Goal: Information Seeking & Learning: Check status

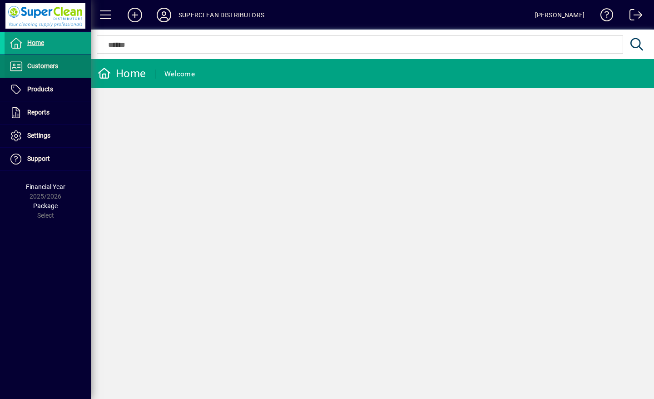
click at [45, 68] on span "Customers" at bounding box center [42, 65] width 31 height 7
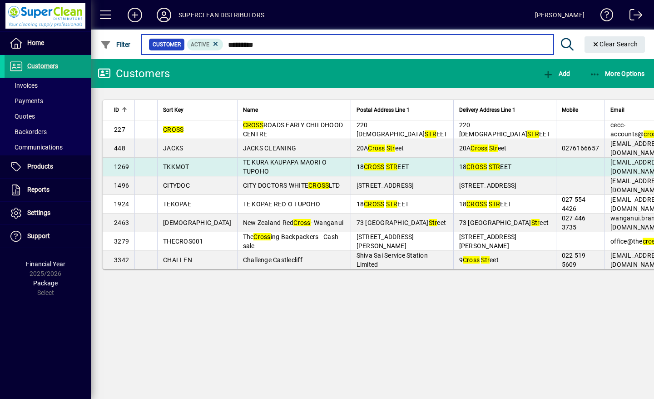
type input "*********"
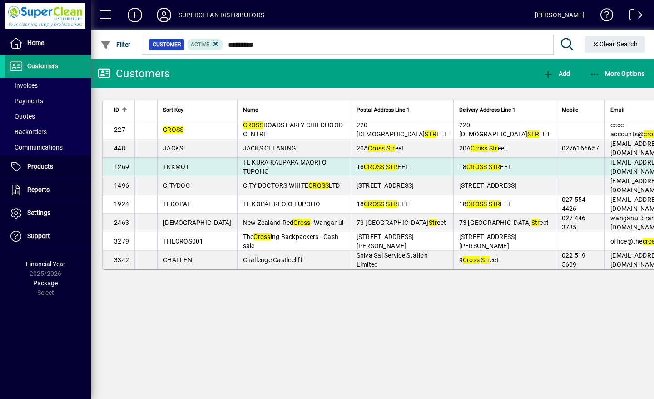
click at [253, 176] on td "TE KURA KAUPAPA MAORI O TUPOHO" at bounding box center [294, 167] width 114 height 19
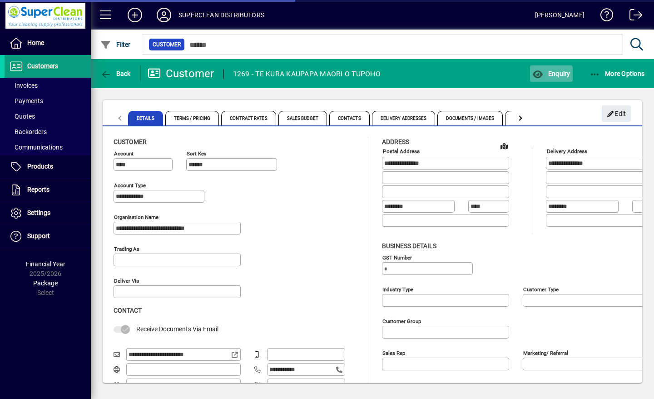
click at [563, 73] on span "Enquiry" at bounding box center [551, 73] width 38 height 7
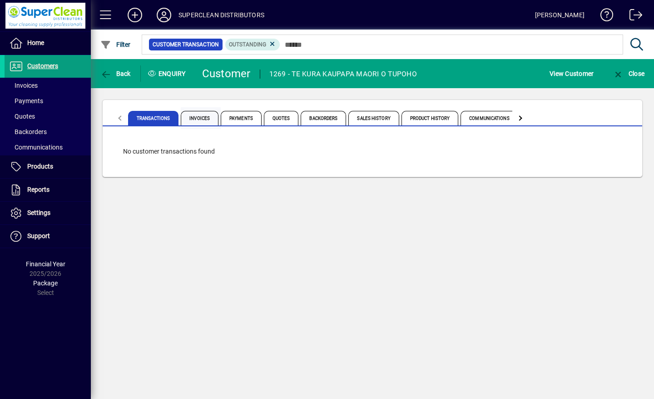
click at [203, 119] on span "Invoices" at bounding box center [200, 118] width 38 height 15
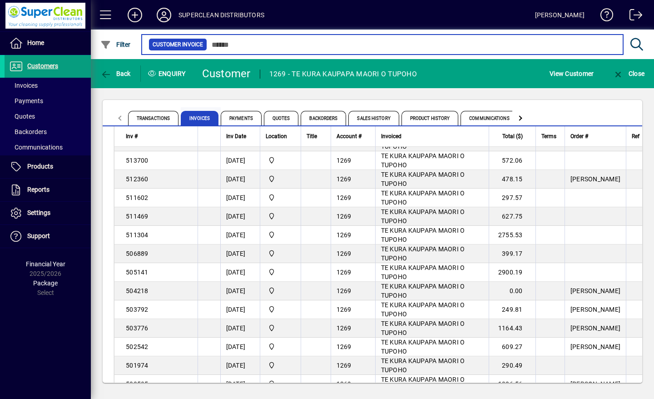
scroll to position [639, 0]
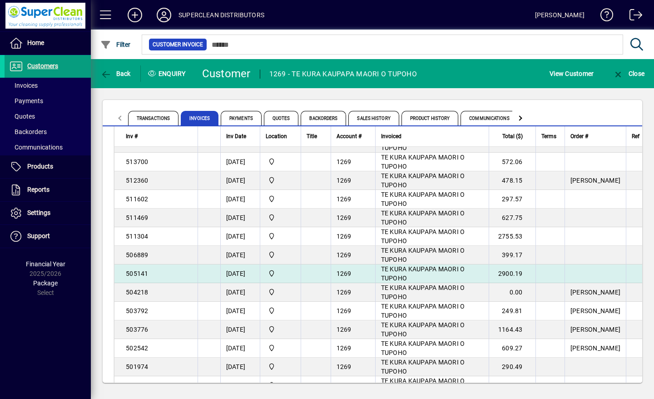
click at [243, 277] on td "27/09/2023" at bounding box center [240, 273] width 40 height 19
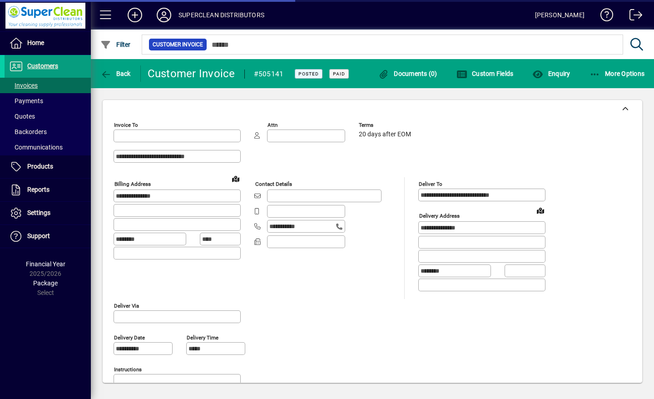
type input "**********"
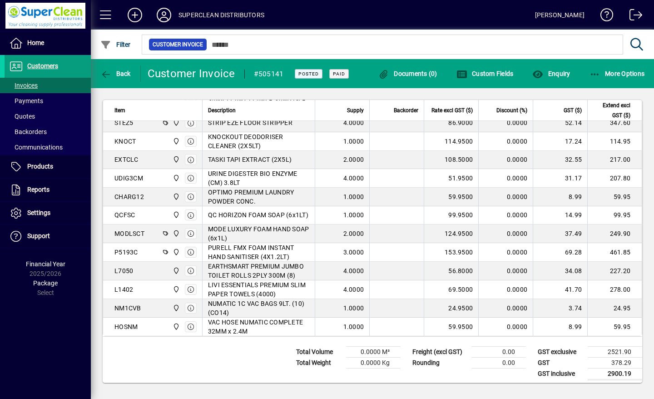
scroll to position [614, 0]
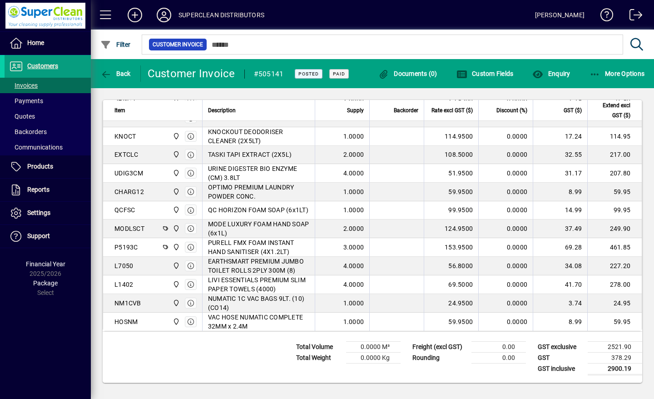
click at [302, 257] on span "EARTHSMART PREMIUM JUMBO TOILET ROLLS 2PLY 300M (8)" at bounding box center [258, 266] width 101 height 18
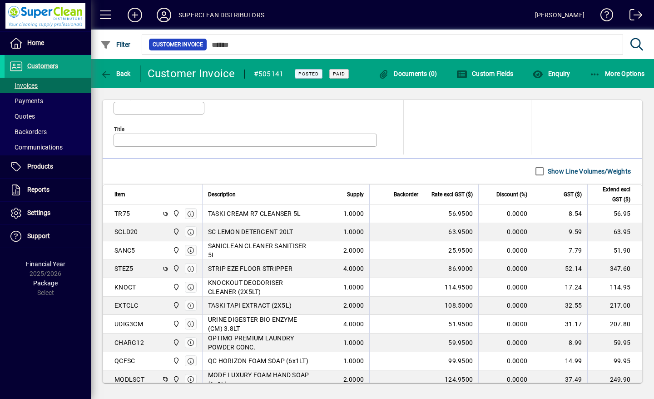
scroll to position [454, 0]
click at [124, 71] on span "Back" at bounding box center [115, 73] width 30 height 7
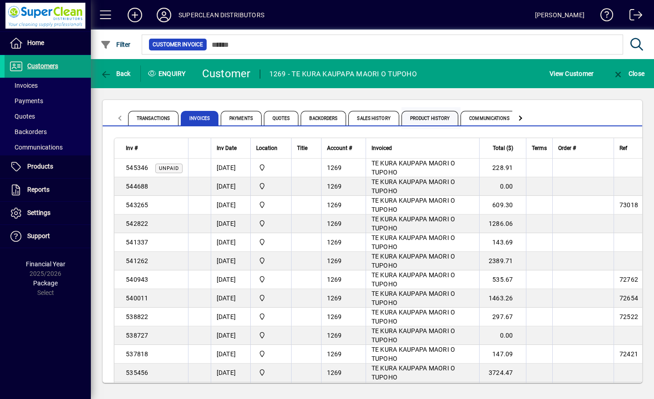
click at [446, 122] on span "Product History" at bounding box center [430, 118] width 57 height 15
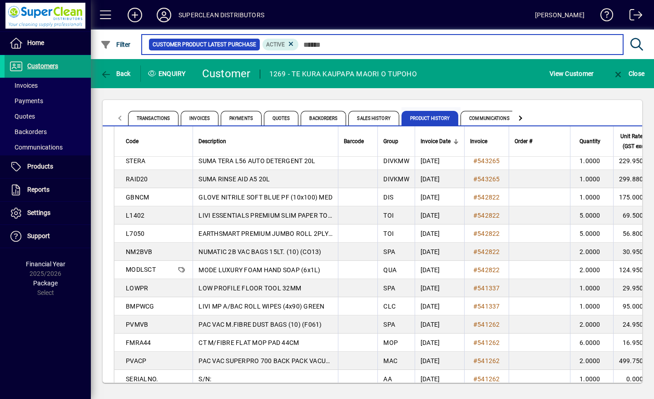
scroll to position [99, 0]
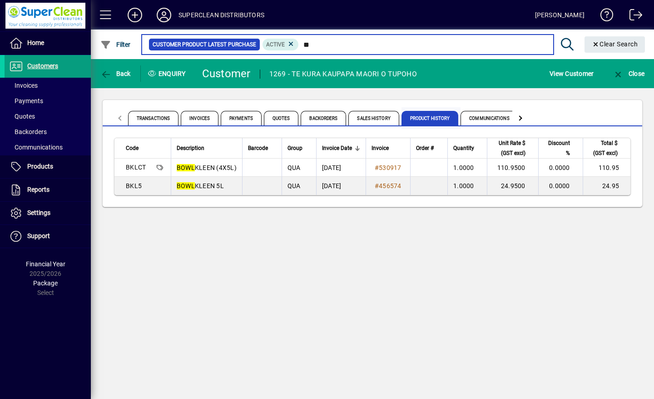
type input "*"
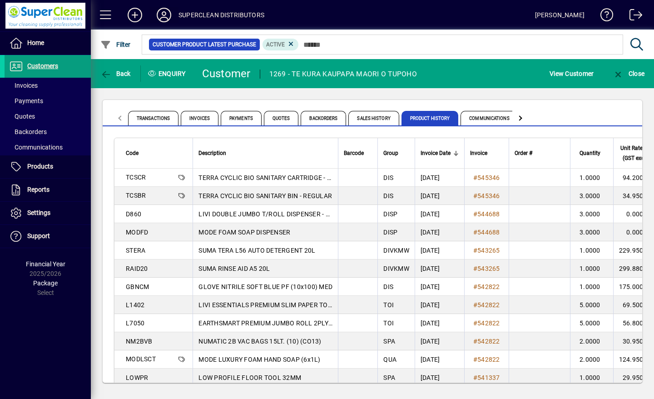
click at [164, 20] on icon at bounding box center [164, 15] width 18 height 15
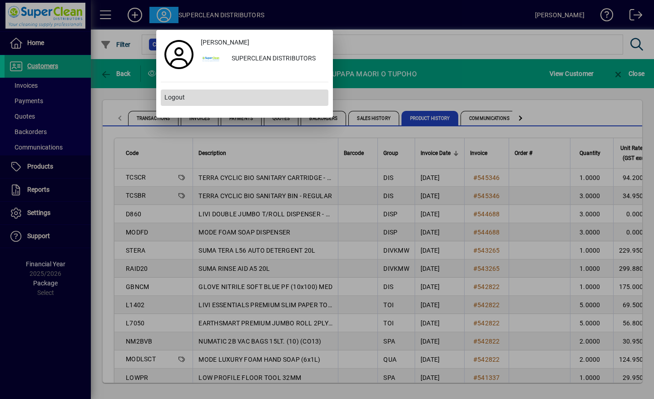
click at [180, 100] on span "Logout" at bounding box center [174, 98] width 20 height 10
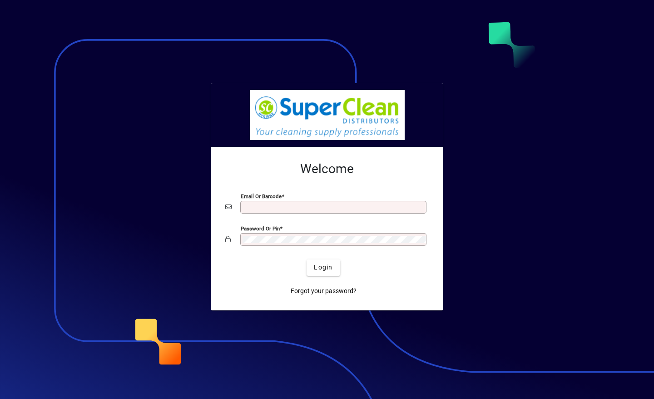
type input "**********"
click at [0, 265] on div at bounding box center [327, 199] width 654 height 399
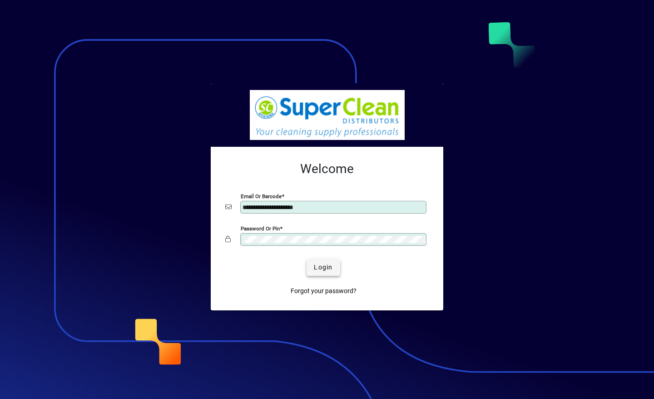
click at [325, 267] on span "Login" at bounding box center [323, 268] width 19 height 10
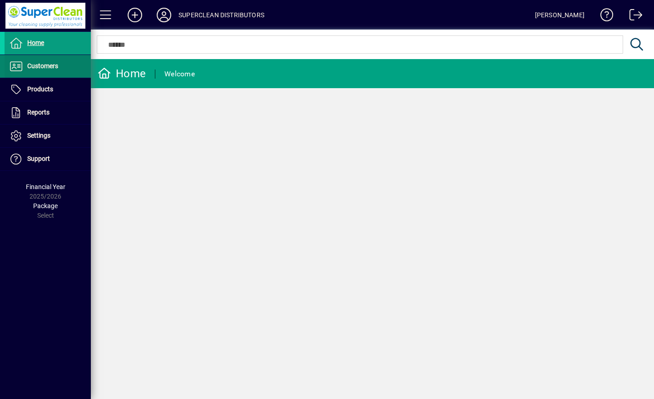
click at [33, 69] on span "Customers" at bounding box center [42, 65] width 31 height 7
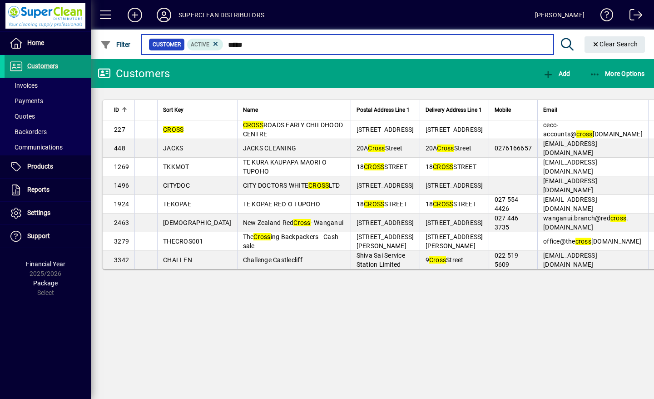
type input "*****"
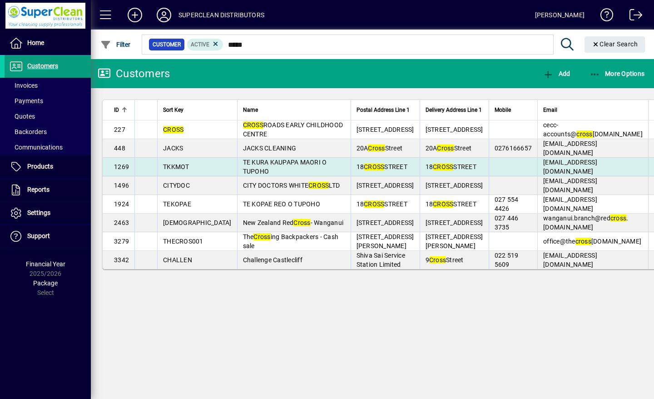
click at [273, 176] on td "TE KURA KAUPAPA MAORI O TUPOHO" at bounding box center [294, 167] width 114 height 19
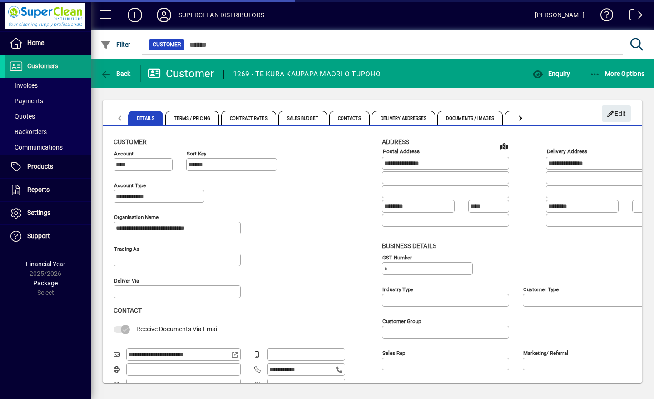
type input "**********"
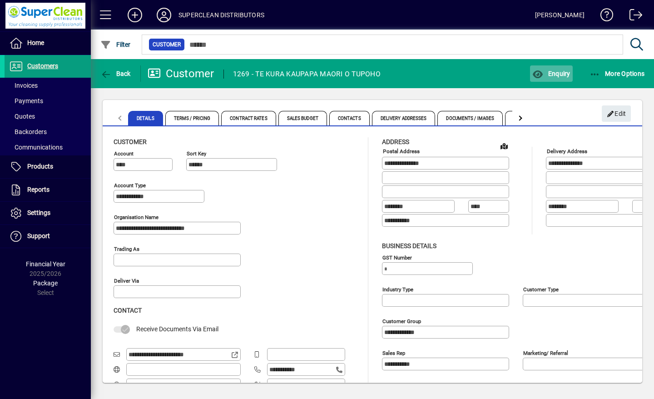
click at [552, 71] on span "Enquiry" at bounding box center [551, 73] width 38 height 7
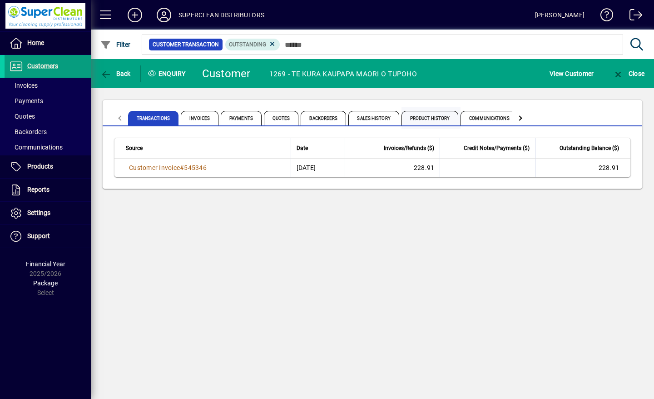
click at [435, 120] on span "Product History" at bounding box center [430, 118] width 57 height 15
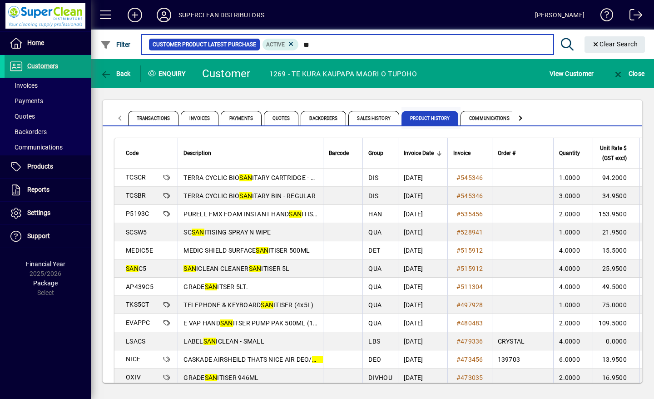
type input "*"
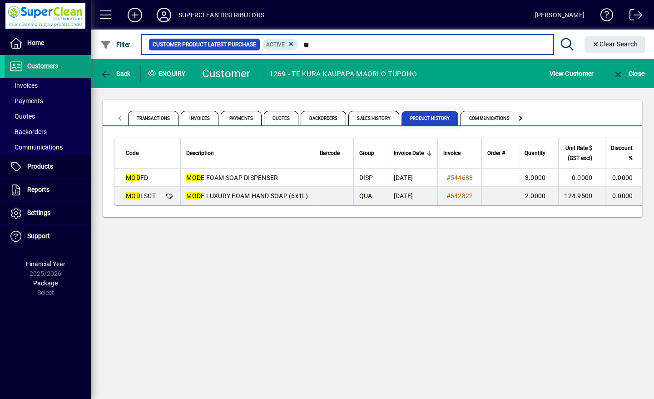
type input "*"
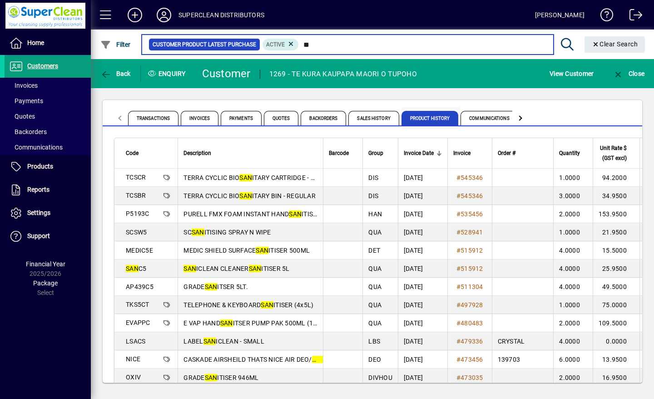
type input "*"
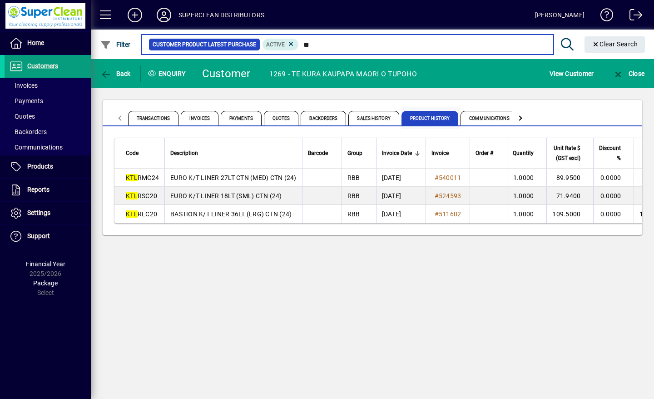
type input "*"
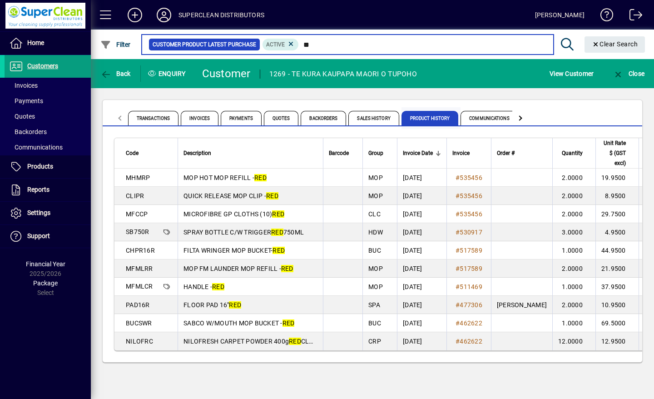
type input "*"
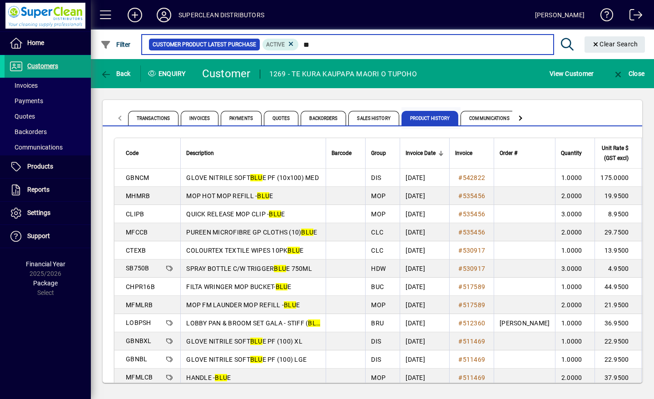
type input "*"
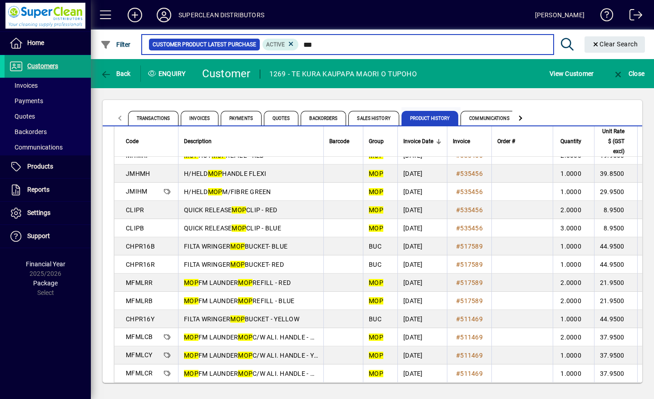
scroll to position [96, 0]
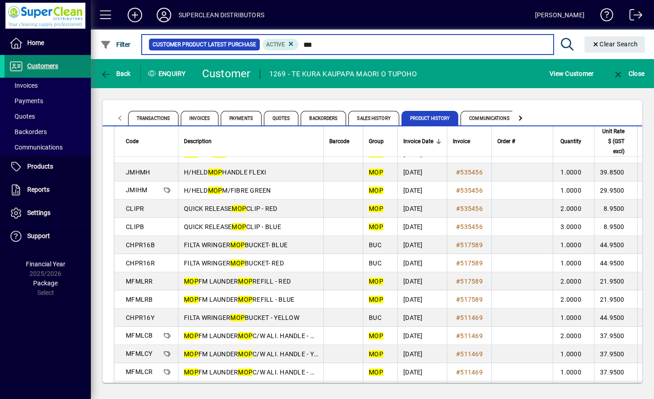
type input "***"
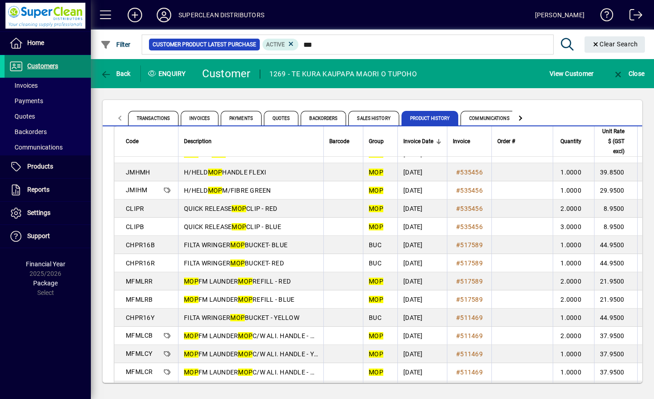
click at [33, 64] on span "Customers" at bounding box center [42, 65] width 31 height 7
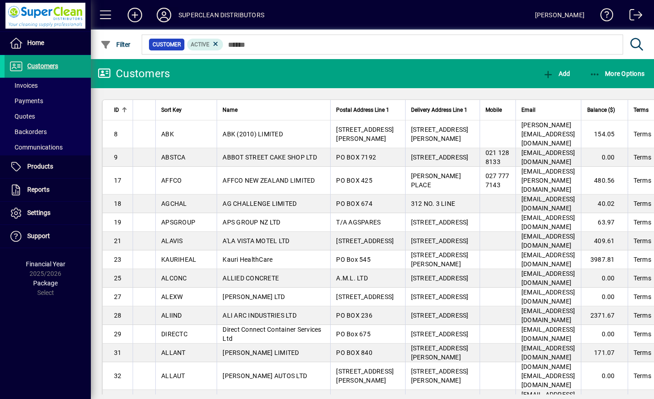
click at [163, 16] on icon at bounding box center [164, 15] width 18 height 15
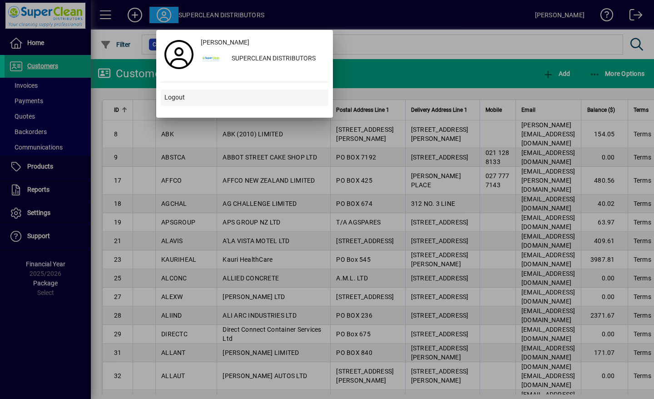
click at [177, 97] on span "Logout" at bounding box center [174, 98] width 20 height 10
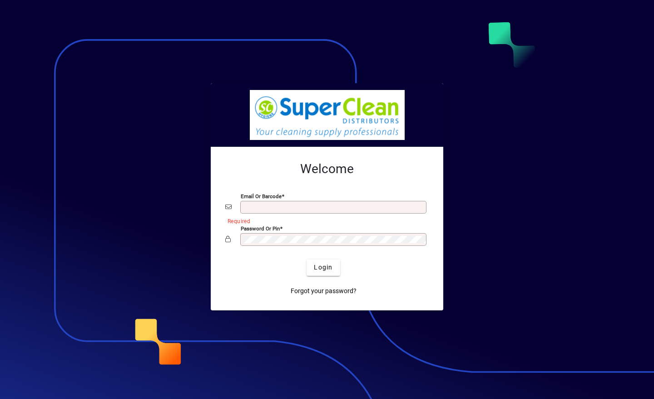
type input "**********"
click at [322, 266] on span "Login" at bounding box center [323, 268] width 19 height 10
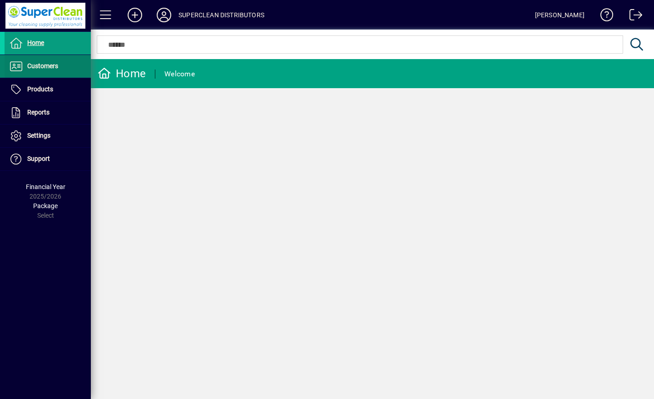
click at [31, 66] on span "Customers" at bounding box center [42, 65] width 31 height 7
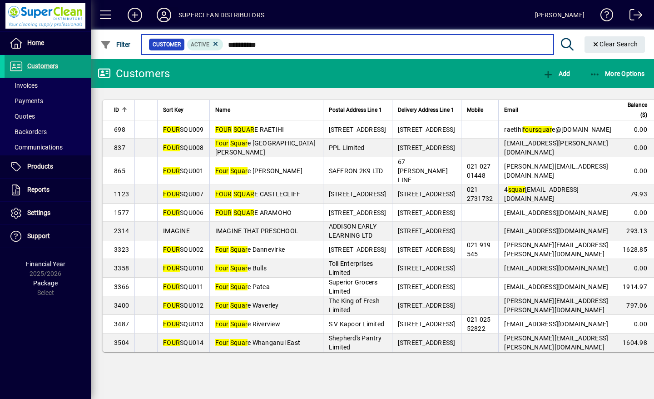
type input "**********"
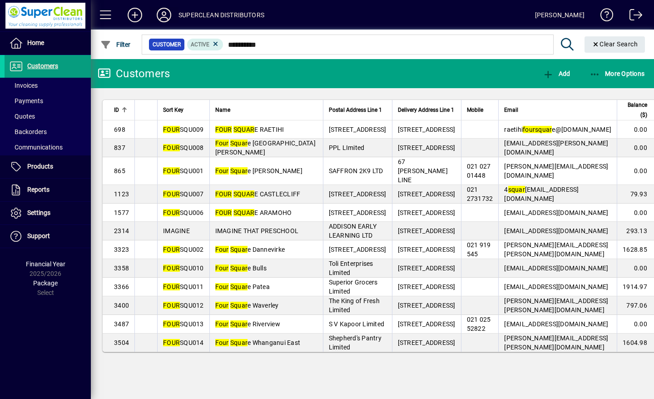
click at [165, 15] on icon at bounding box center [164, 15] width 18 height 15
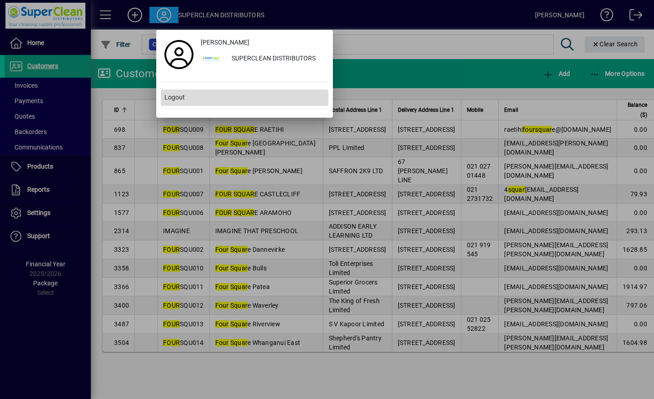
click at [167, 98] on span "Logout" at bounding box center [174, 98] width 20 height 10
